Goal: Task Accomplishment & Management: Manage account settings

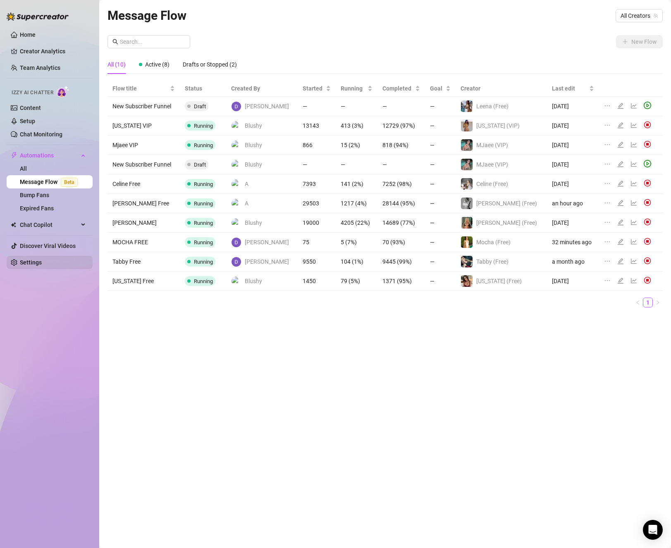
click at [29, 263] on link "Settings" at bounding box center [31, 262] width 22 height 7
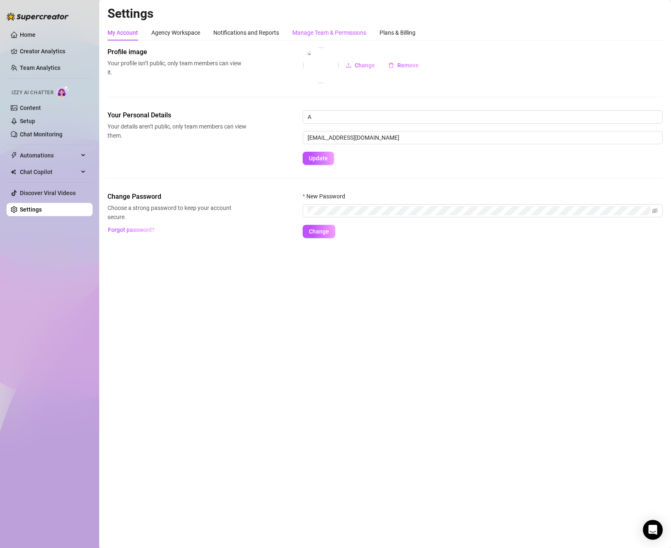
click at [327, 36] on div "Manage Team & Permissions" at bounding box center [329, 32] width 74 height 9
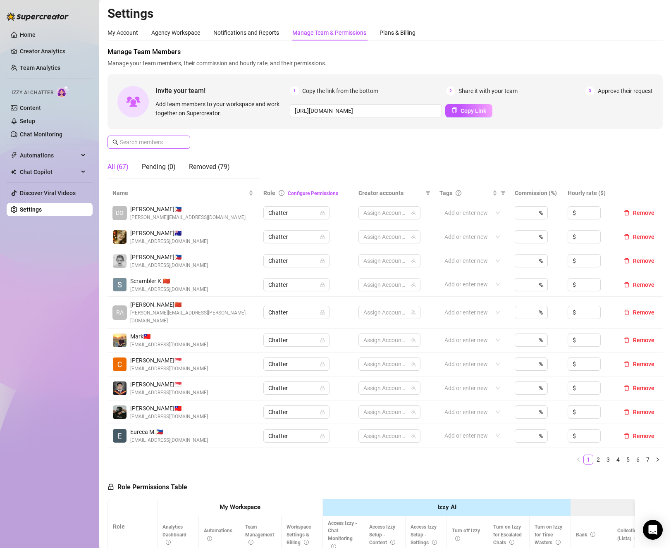
click at [157, 147] on span at bounding box center [149, 142] width 83 height 13
click at [153, 143] on input "text" at bounding box center [149, 142] width 59 height 9
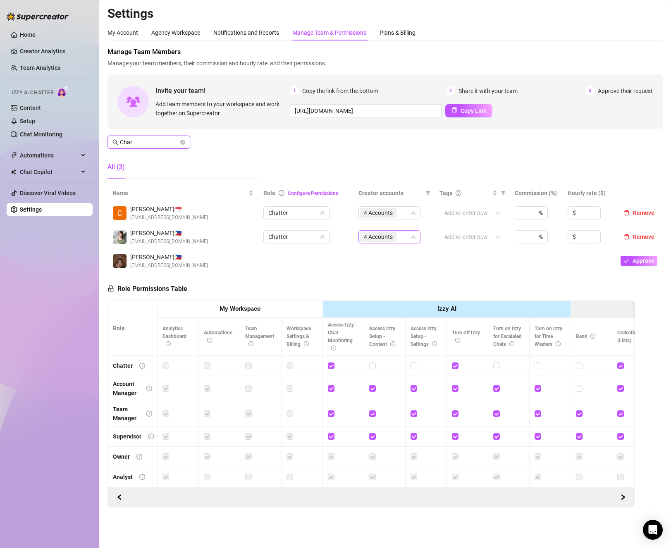
click at [402, 243] on div "4 Accounts" at bounding box center [385, 237] width 50 height 12
type input "Char"
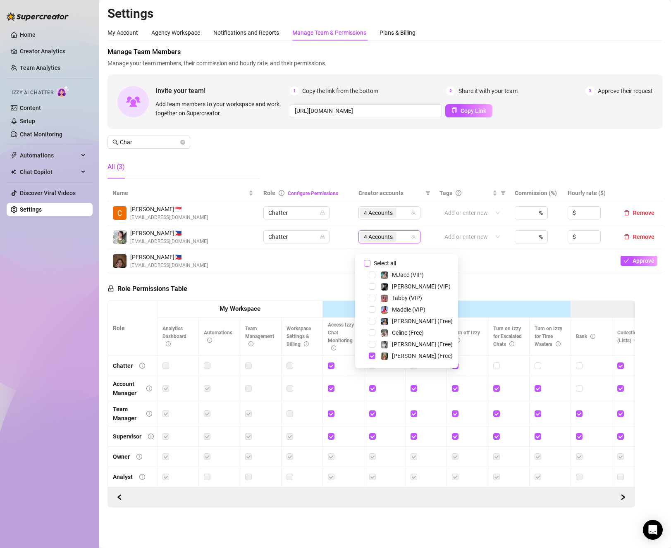
click at [368, 263] on input "Select all" at bounding box center [367, 263] width 7 height 7
checkbox input "false"
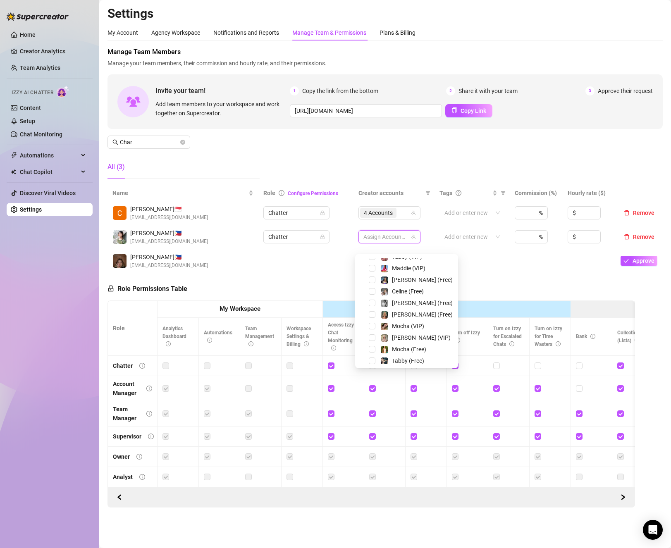
scroll to position [83, 0]
click at [369, 331] on span "Select tree node" at bounding box center [372, 331] width 7 height 7
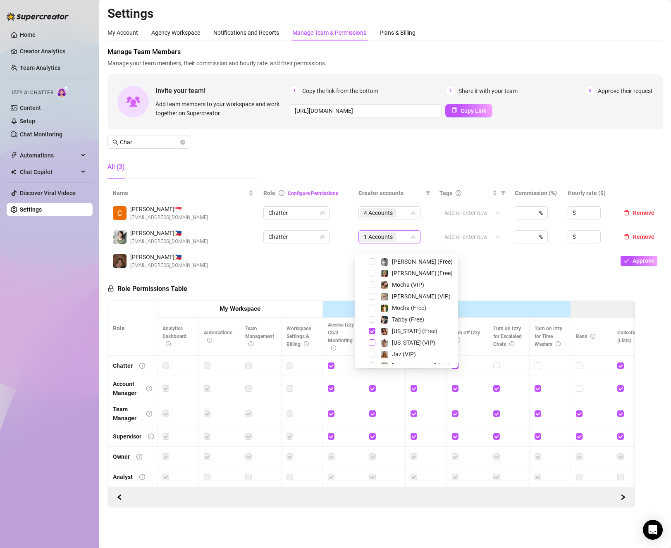
click at [371, 340] on span "Select tree node" at bounding box center [372, 342] width 7 height 7
click at [480, 273] on td at bounding box center [472, 261] width 75 height 24
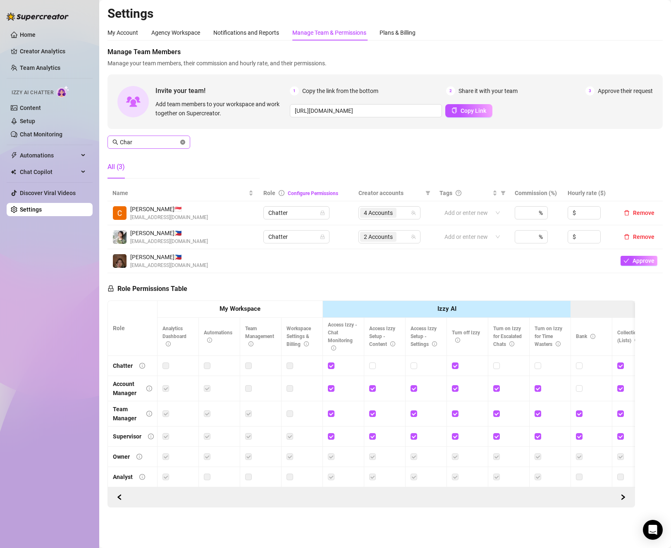
click at [184, 140] on icon "close-circle" at bounding box center [182, 142] width 5 height 5
type input "C"
type input "m"
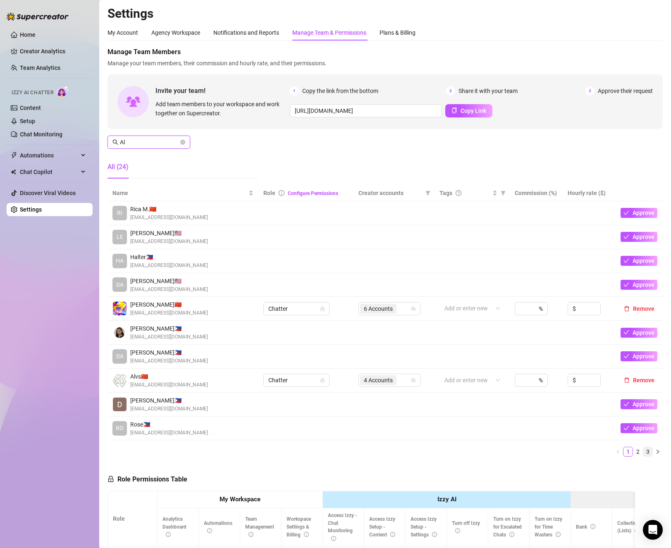
type input "Al"
click at [643, 457] on link "3" at bounding box center [647, 451] width 9 height 9
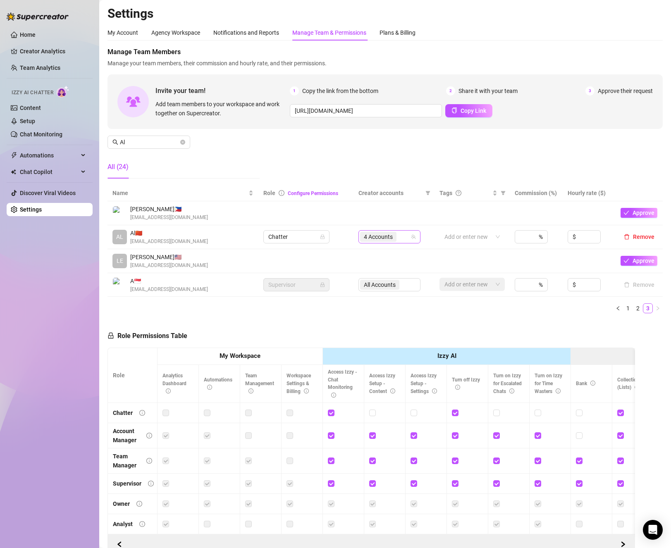
click at [392, 242] on span "4 Accounts" at bounding box center [378, 237] width 36 height 10
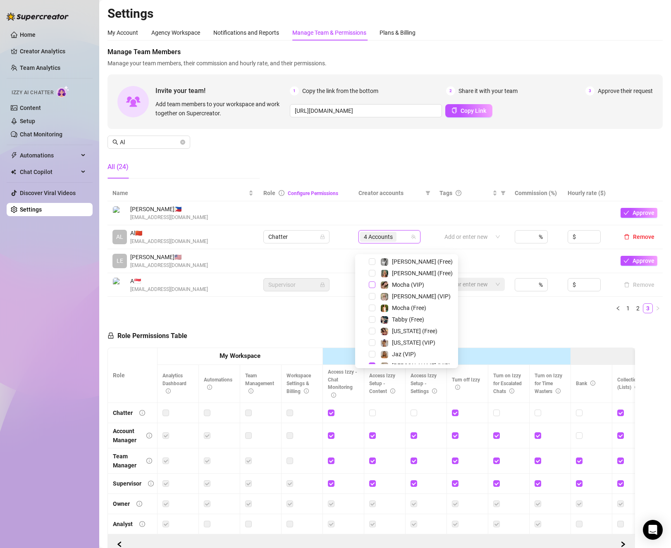
click at [373, 287] on span "Select tree node" at bounding box center [372, 285] width 7 height 7
click at [371, 311] on div "Mocha (Free)" at bounding box center [406, 308] width 99 height 10
click at [371, 309] on span "Select tree node" at bounding box center [372, 308] width 7 height 7
drag, startPoint x: 510, startPoint y: 344, endPoint x: 509, endPoint y: 357, distance: 13.7
click at [510, 344] on div "Role Permissions Table Role My Workspace Izzy AI OnlyFans Side Menu OnlyFans Ch…" at bounding box center [372, 437] width 528 height 235
